Goal: Task Accomplishment & Management: Manage account settings

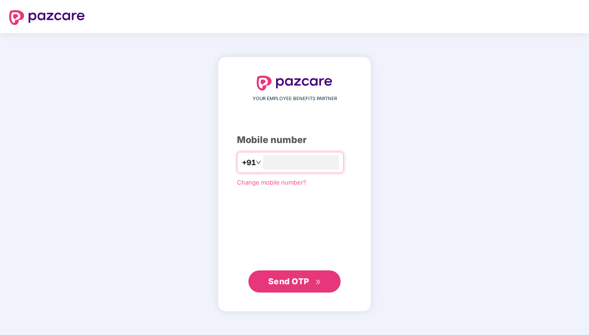
type input "**********"
click at [302, 288] on button "Send OTP" at bounding box center [295, 281] width 92 height 22
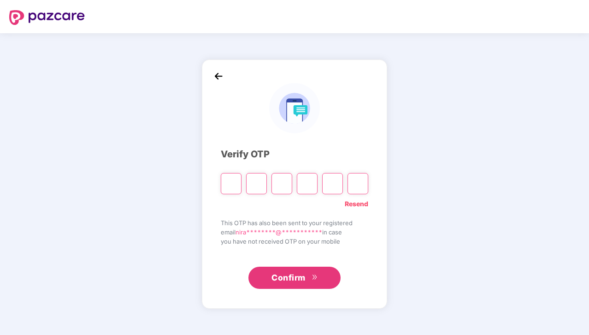
paste input "*"
type input "*"
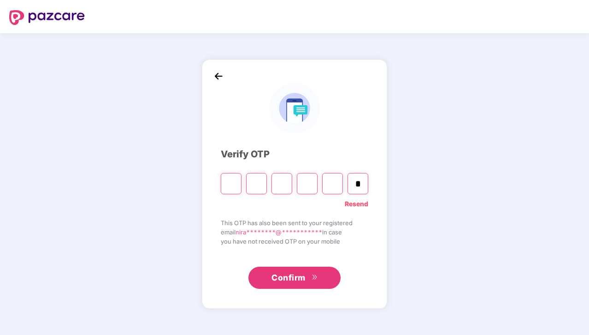
type input "*"
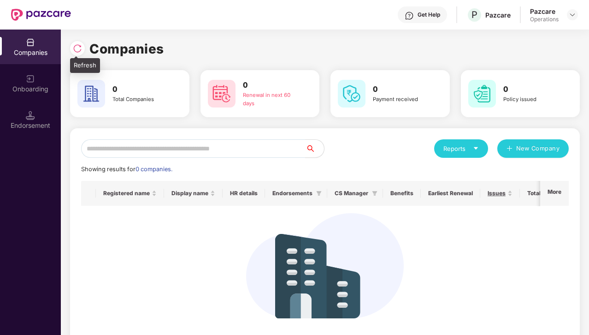
click at [76, 47] on img at bounding box center [77, 48] width 9 height 9
click at [572, 16] on img at bounding box center [572, 14] width 7 height 7
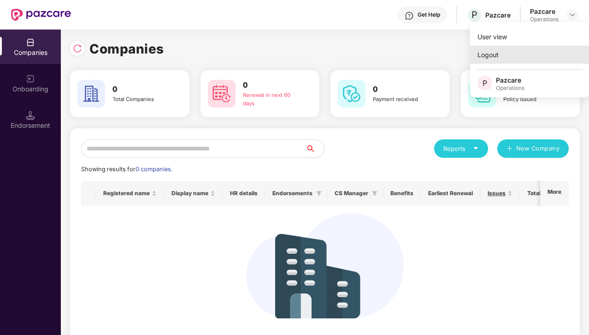
click at [517, 48] on div "Logout" at bounding box center [530, 55] width 120 height 18
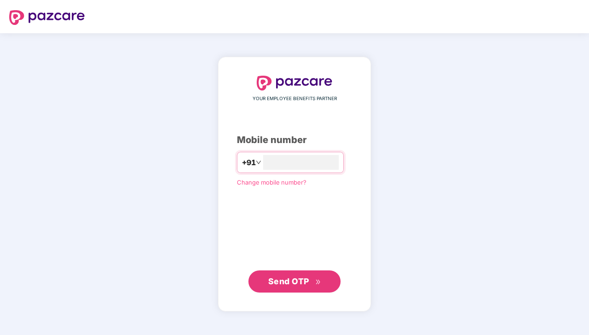
type input "**********"
click at [314, 276] on span "Send OTP" at bounding box center [294, 280] width 53 height 13
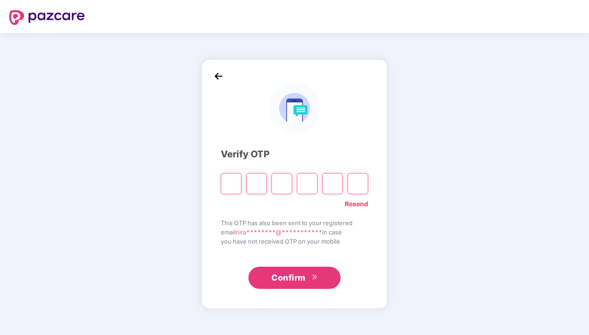
paste input "*"
type input "*"
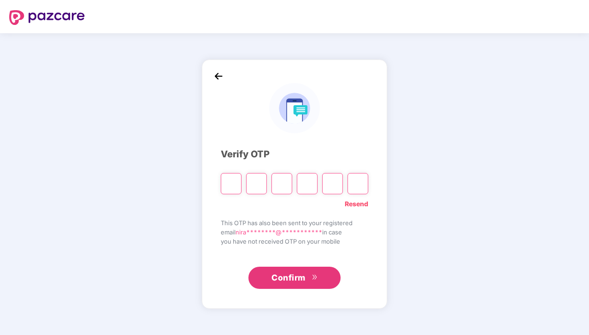
type input "*"
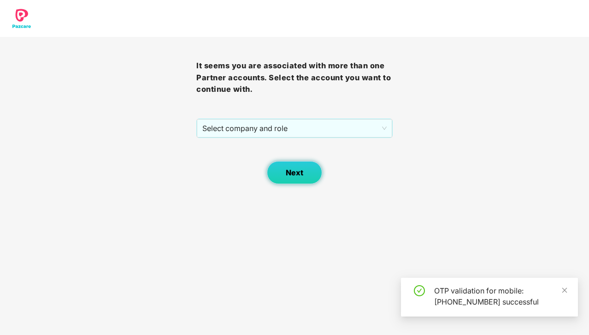
click at [303, 173] on button "Next" at bounding box center [294, 172] width 55 height 23
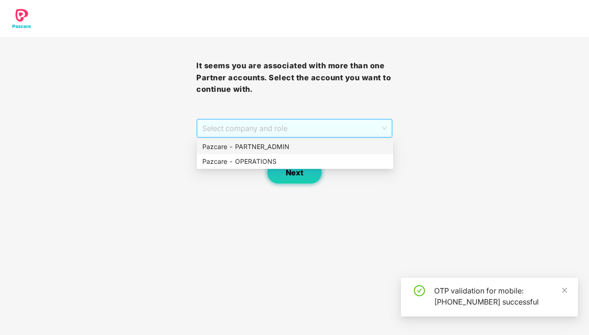
click at [335, 134] on span "Select company and role" at bounding box center [294, 128] width 184 height 18
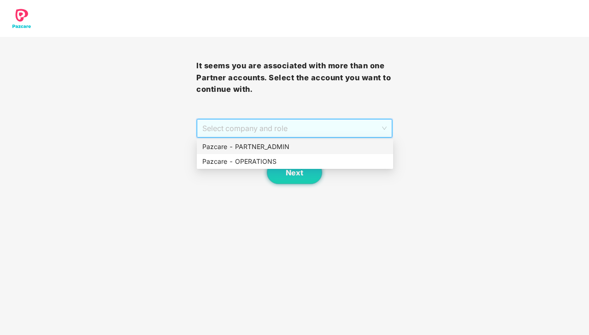
click at [317, 149] on div "Pazcare - PARTNER_ADMIN" at bounding box center [294, 147] width 185 height 10
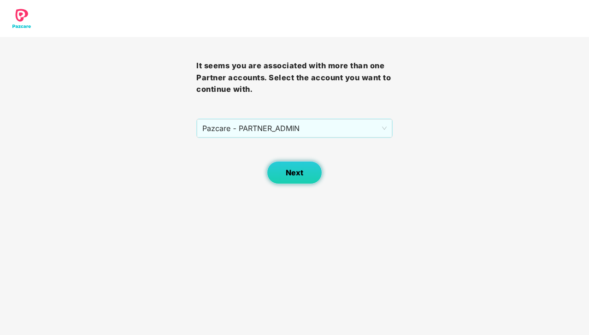
click at [298, 170] on span "Next" at bounding box center [295, 172] width 18 height 9
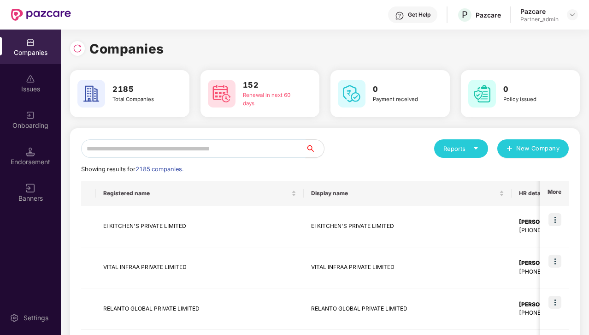
click at [278, 148] on input "text" at bounding box center [193, 148] width 225 height 18
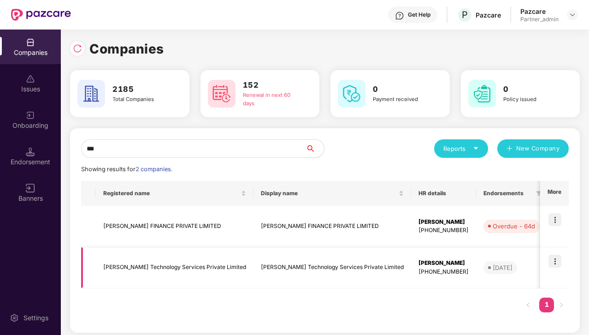
type input "***"
click at [554, 216] on img at bounding box center [555, 219] width 13 height 13
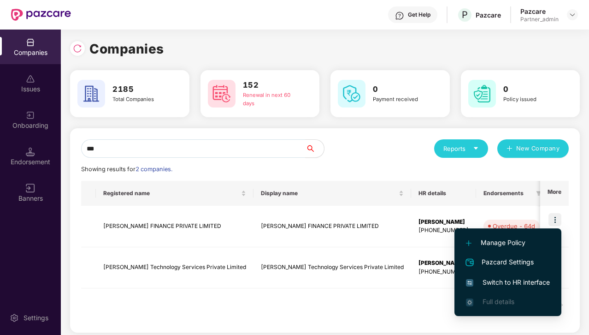
click at [514, 279] on span "Switch to HR interface" at bounding box center [508, 282] width 84 height 10
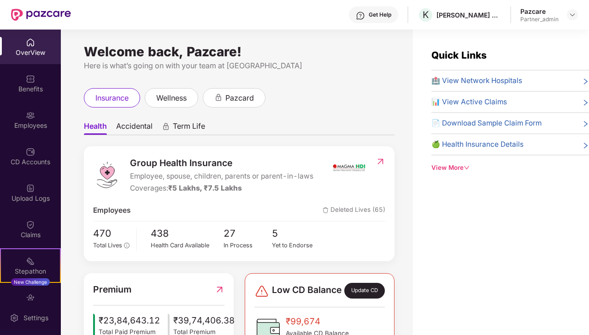
click at [29, 124] on div "Employees" at bounding box center [30, 125] width 61 height 9
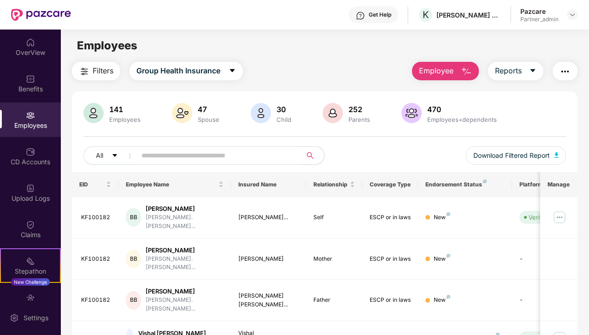
click at [167, 156] on input "text" at bounding box center [216, 155] width 148 height 14
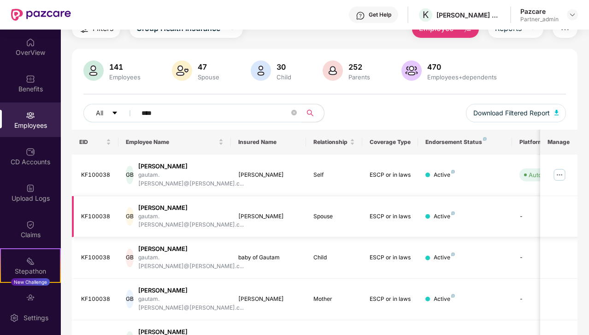
scroll to position [64, 0]
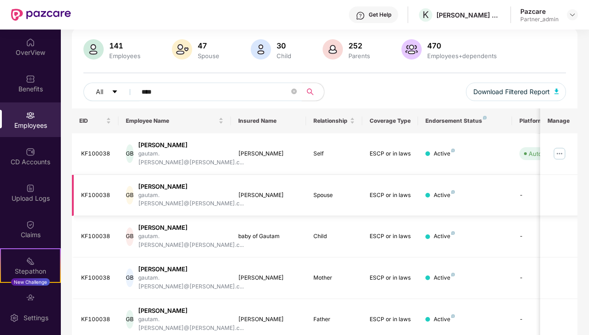
type input "****"
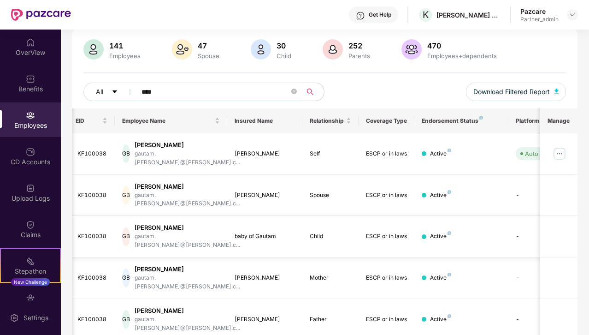
scroll to position [0, 3]
click at [563, 150] on img at bounding box center [559, 153] width 15 height 15
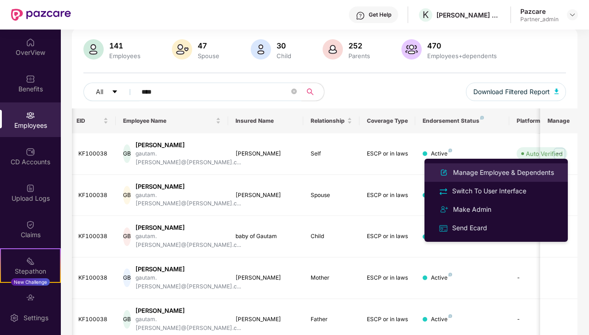
click at [510, 174] on div "Manage Employee & Dependents" at bounding box center [503, 172] width 105 height 10
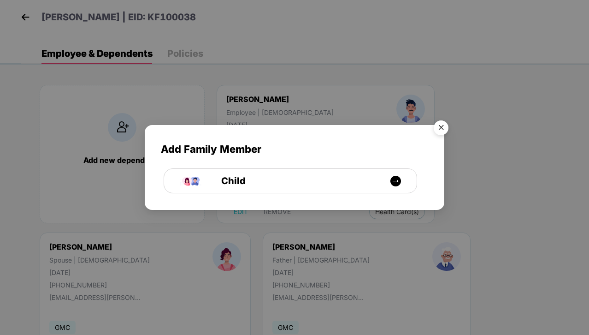
click at [440, 128] on img "Close" at bounding box center [441, 129] width 26 height 26
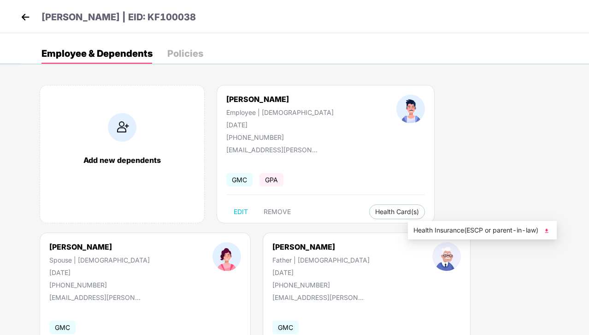
click at [522, 231] on span "Health Insurance(ESCP or parent-in-law)" at bounding box center [483, 230] width 138 height 10
